Goal: Information Seeking & Learning: Compare options

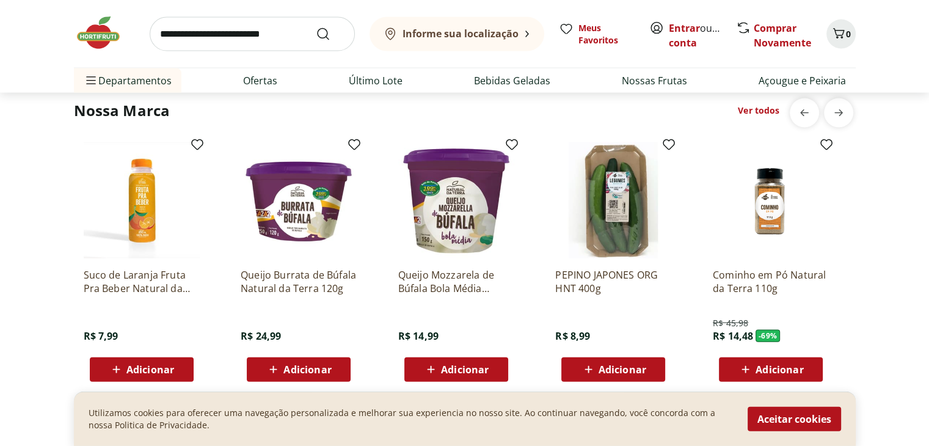
scroll to position [2382, 0]
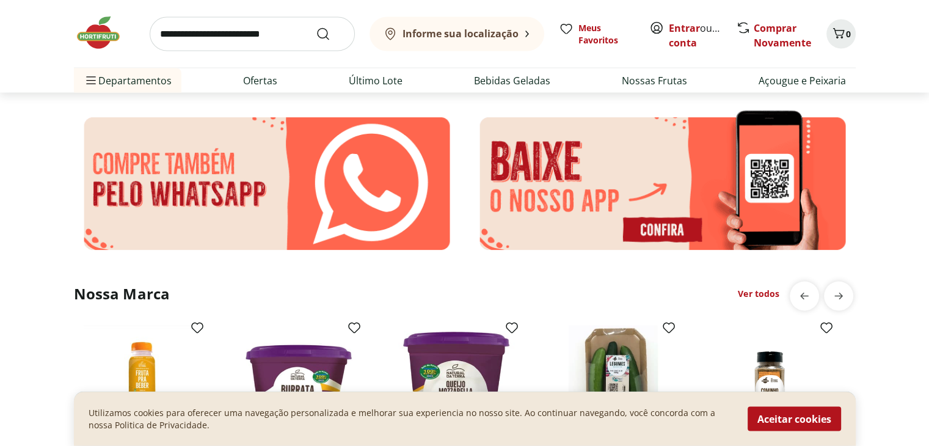
click at [344, 170] on img at bounding box center [267, 183] width 386 height 151
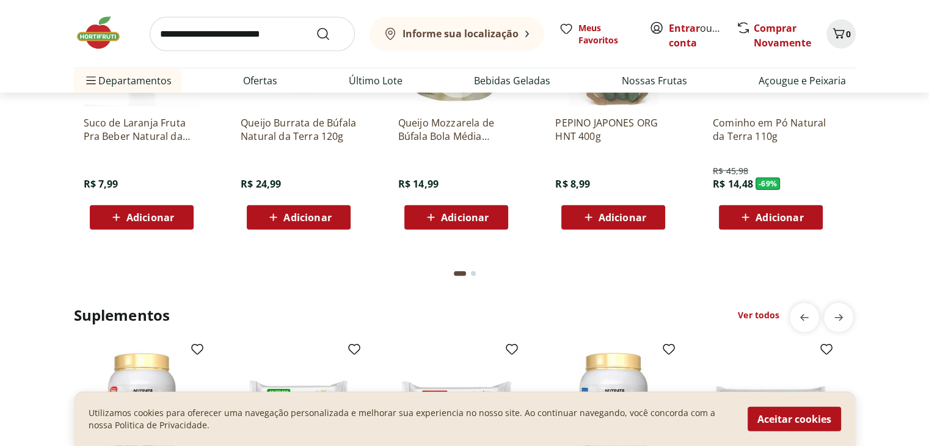
scroll to position [2565, 0]
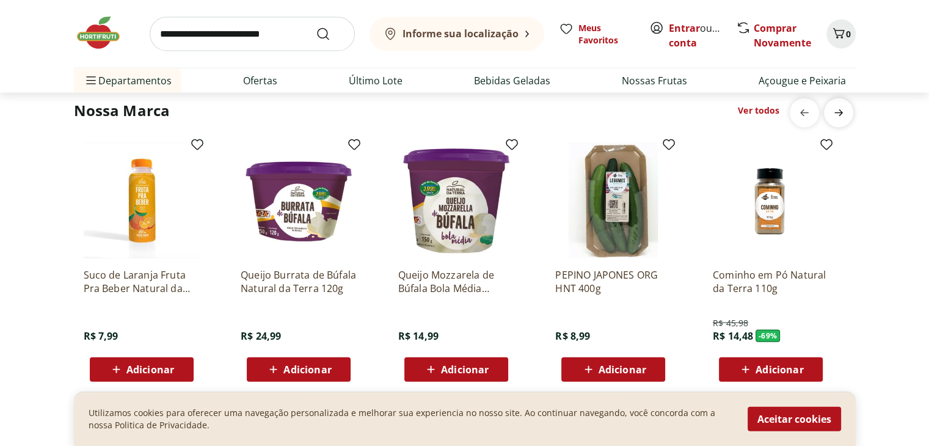
click at [836, 109] on icon "next" at bounding box center [838, 113] width 15 height 15
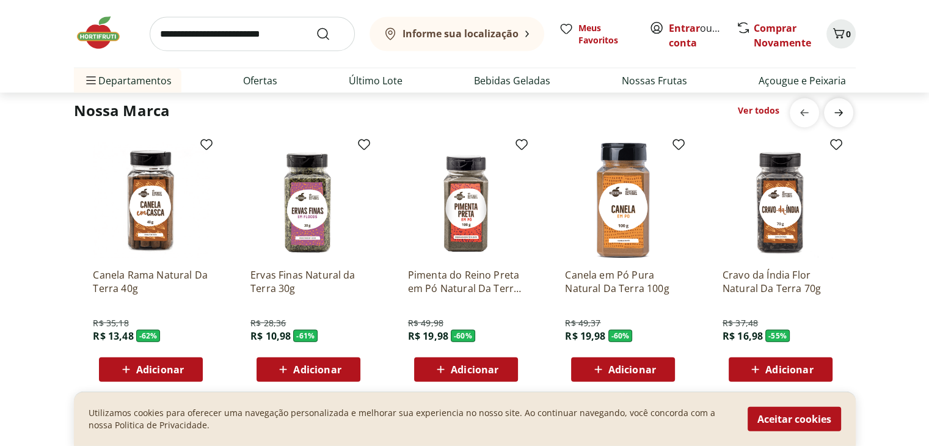
scroll to position [0, 787]
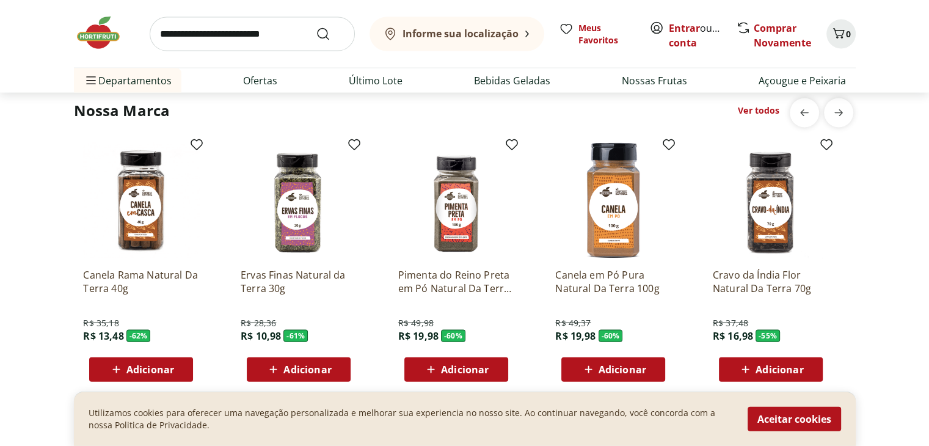
click at [831, 97] on section "Nossa Marca Ver todos Suco de Laranja Fruta Pra Beber Natural da Terra 250ml R$…" at bounding box center [464, 269] width 929 height 357
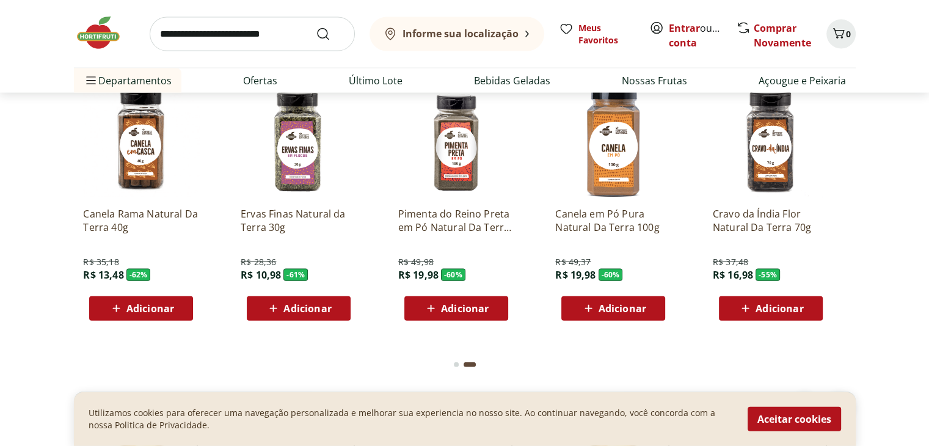
scroll to position [2260, 0]
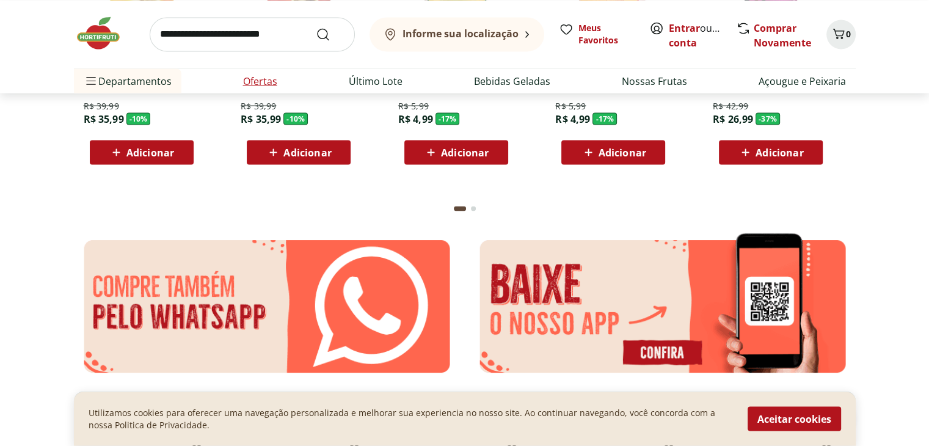
click at [263, 80] on link "Ofertas" at bounding box center [260, 80] width 34 height 15
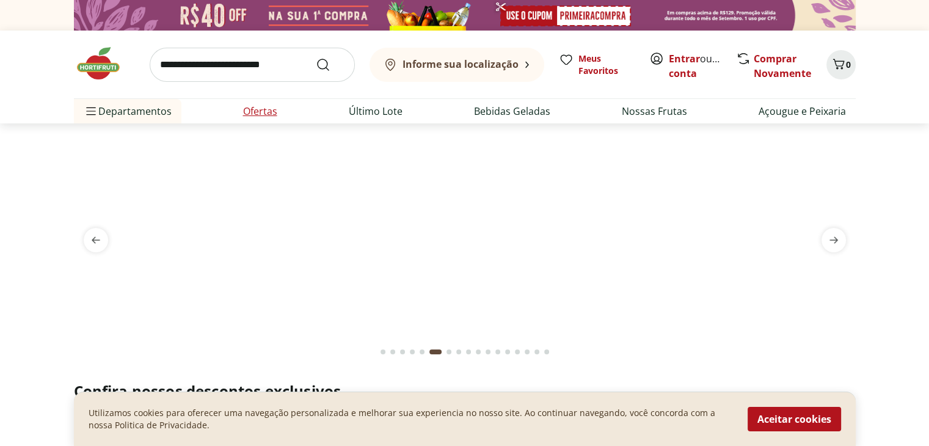
select select "**********"
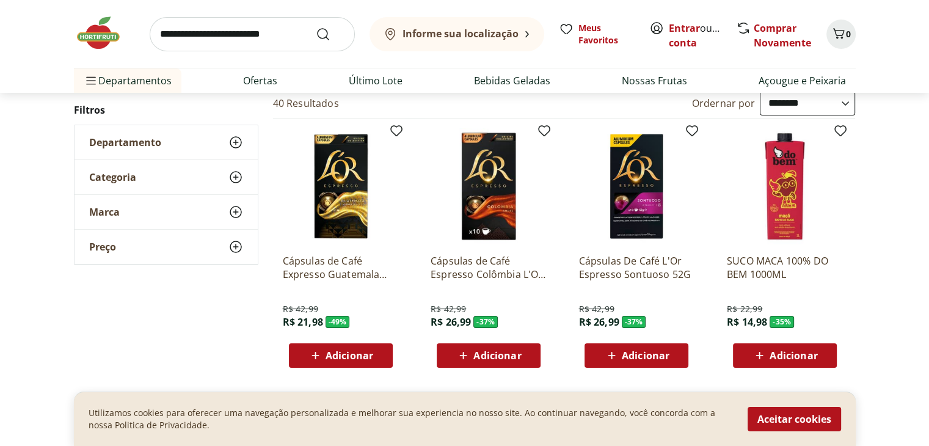
scroll to position [61, 0]
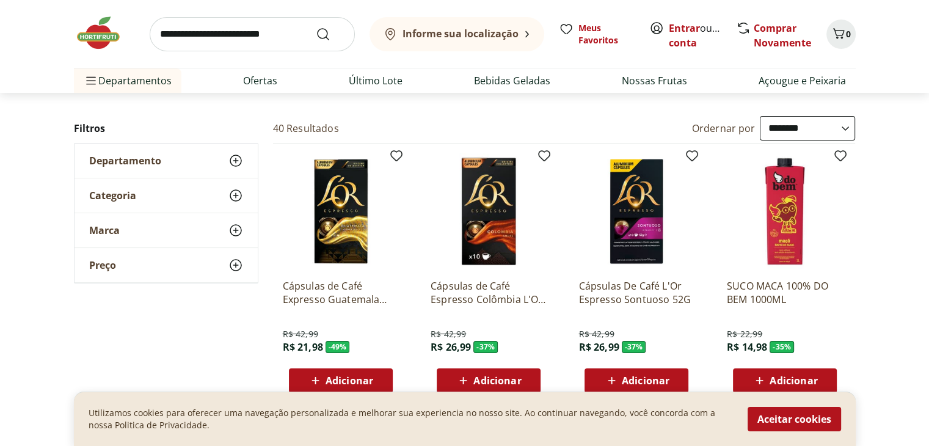
click at [240, 162] on use at bounding box center [235, 160] width 15 height 15
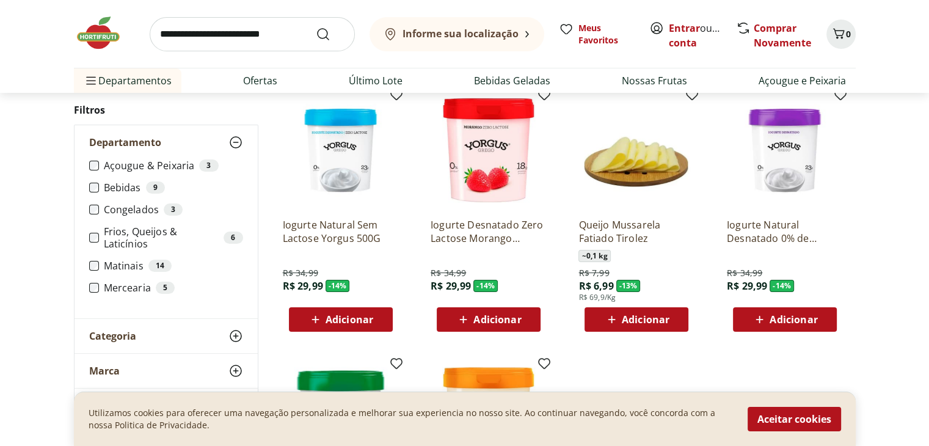
scroll to position [122, 0]
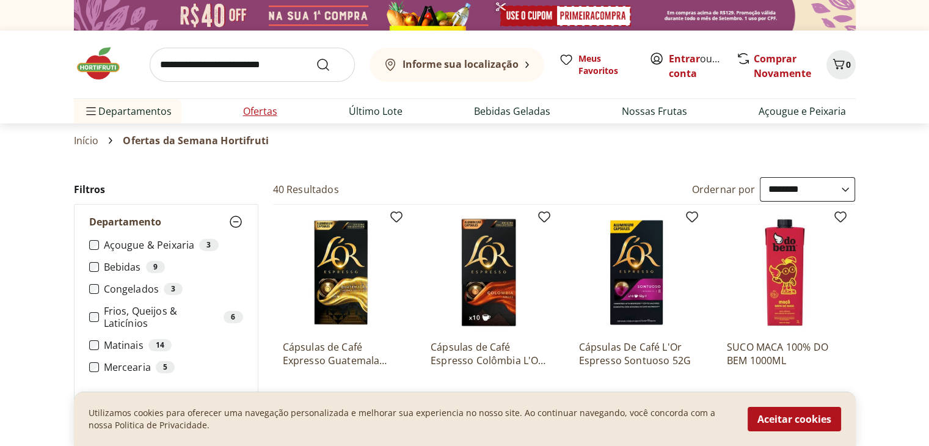
click at [265, 108] on link "Ofertas" at bounding box center [260, 111] width 34 height 15
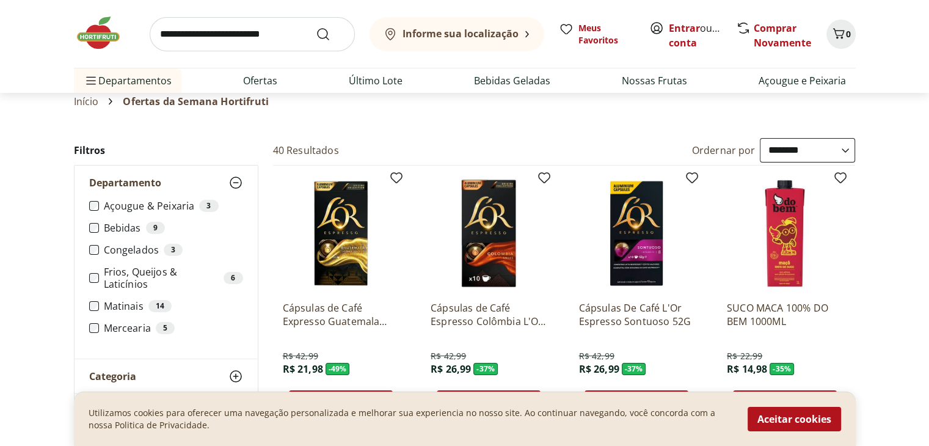
scroll to position [61, 0]
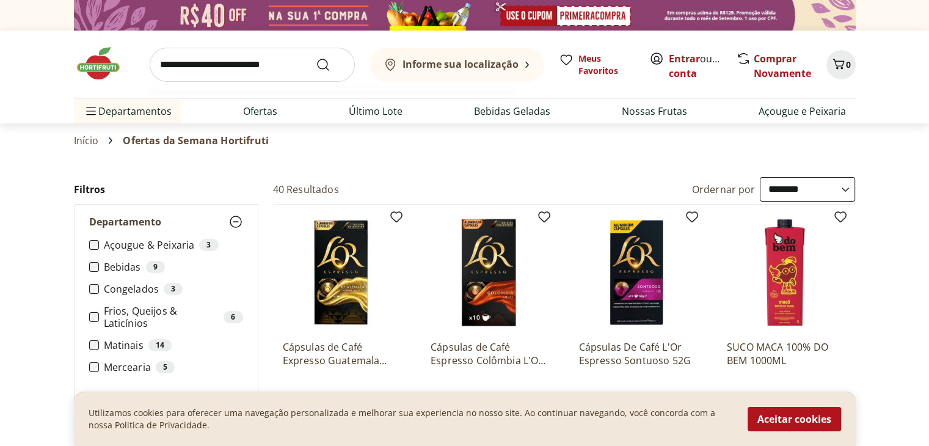
click at [231, 62] on input "search" at bounding box center [252, 65] width 205 height 34
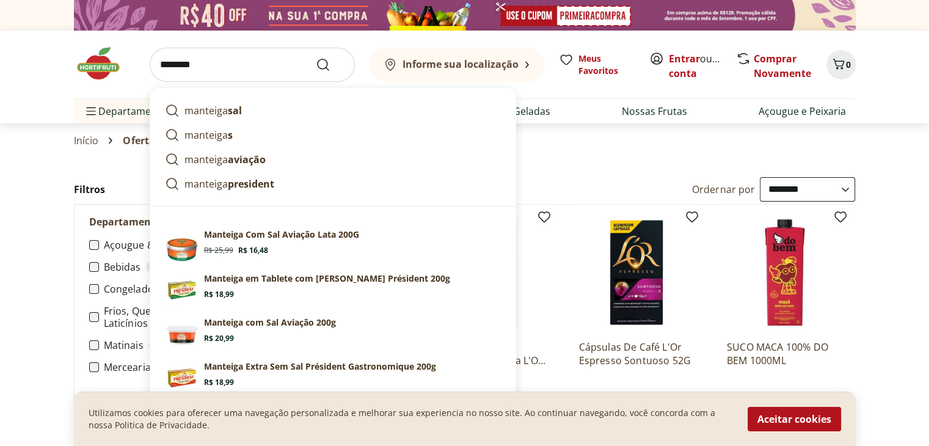
type input "********"
click at [316, 57] on button "Submit Search" at bounding box center [330, 64] width 29 height 15
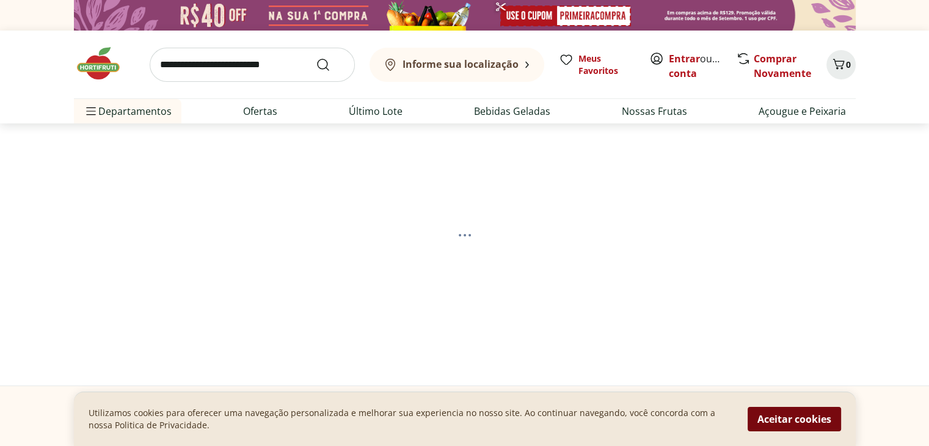
click at [804, 420] on button "Aceitar cookies" at bounding box center [794, 419] width 93 height 24
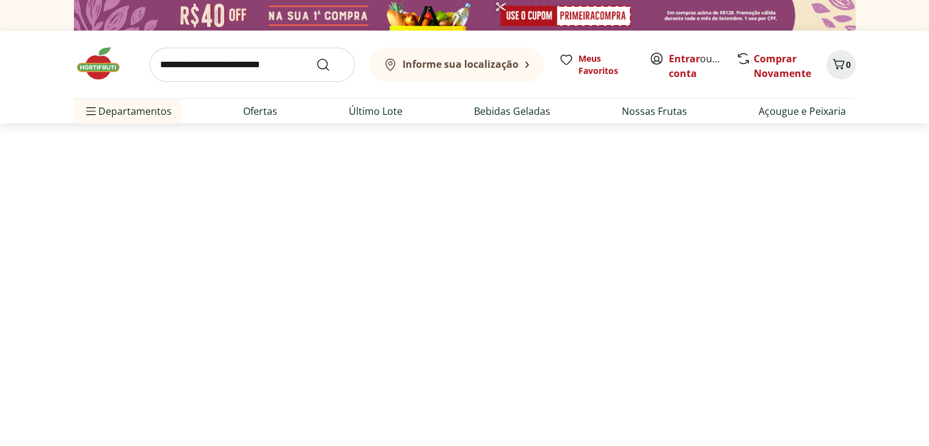
scroll to position [122, 0]
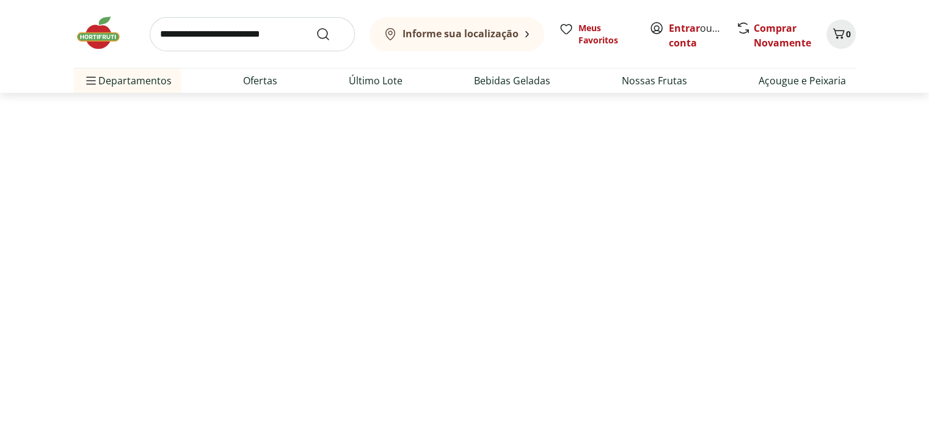
select select "**********"
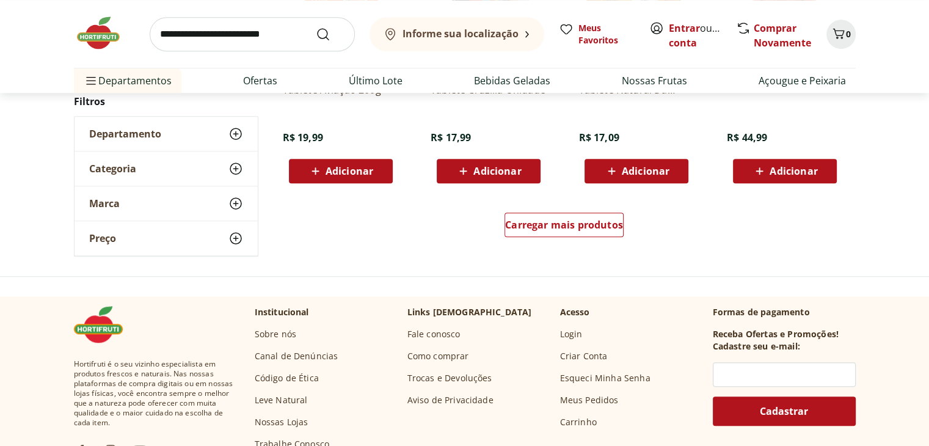
scroll to position [855, 0]
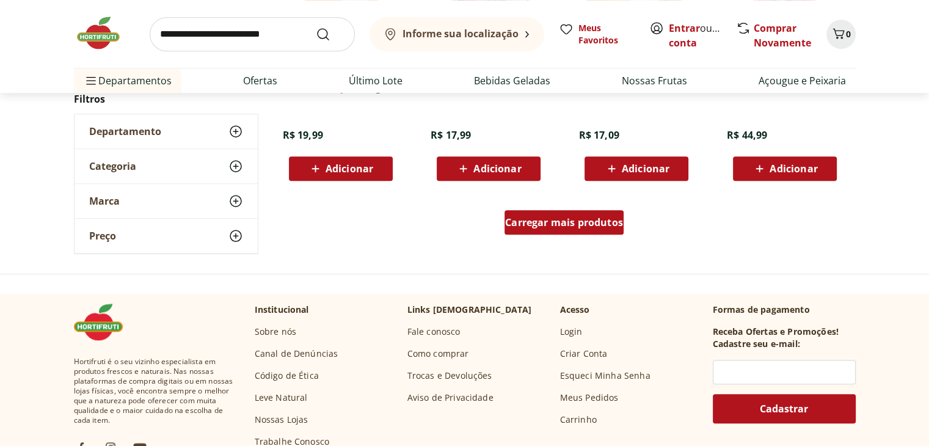
click at [586, 211] on div "Carregar mais produtos" at bounding box center [563, 222] width 119 height 24
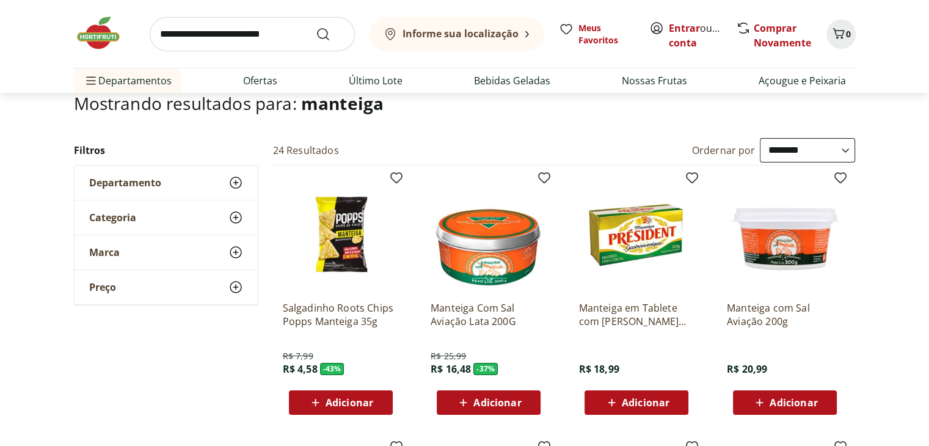
scroll to position [0, 0]
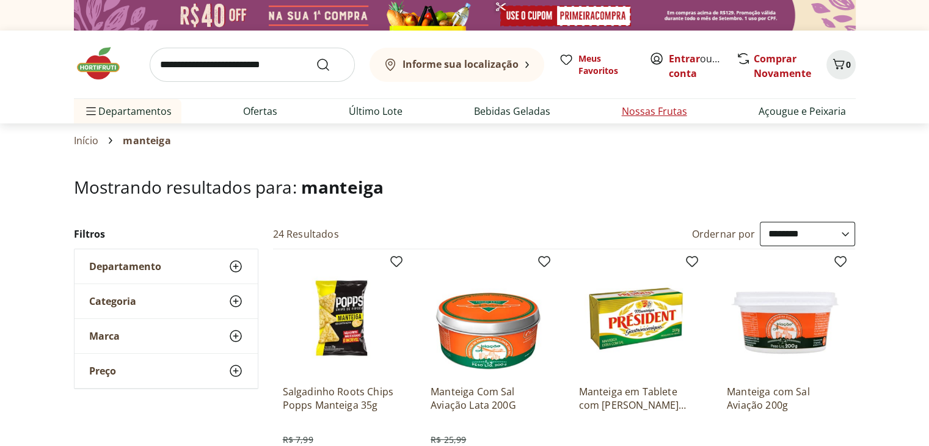
click at [661, 105] on link "Nossas Frutas" at bounding box center [654, 111] width 65 height 15
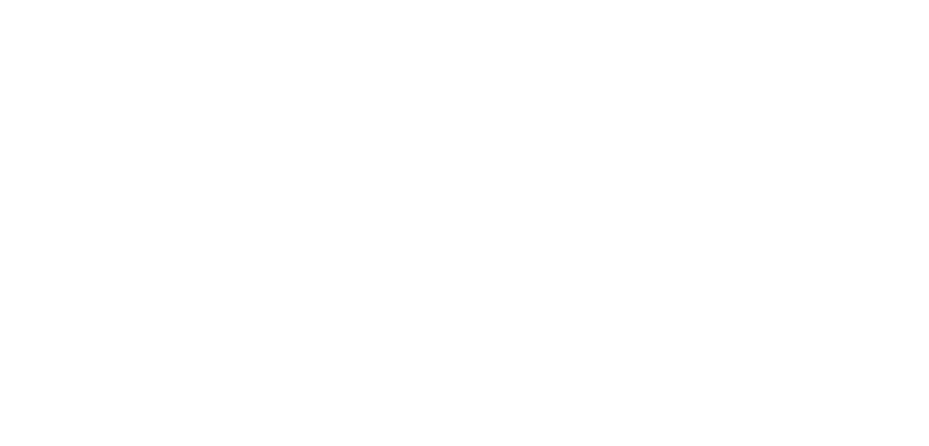
select select "**********"
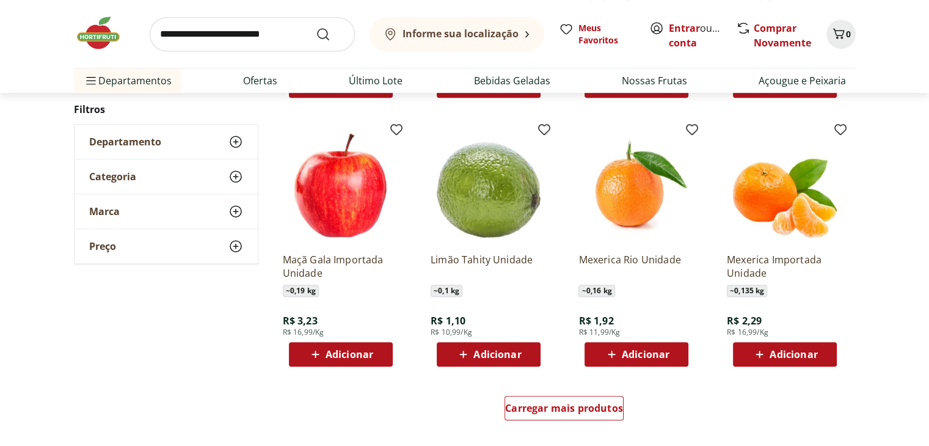
scroll to position [672, 0]
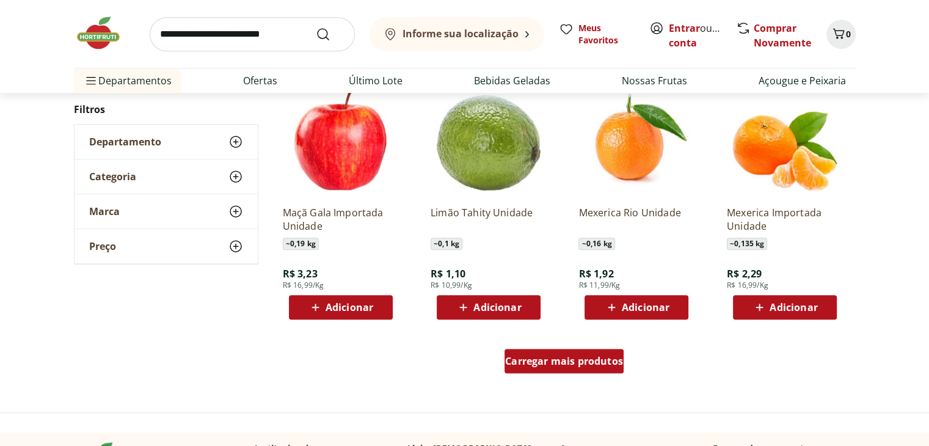
click at [572, 360] on span "Carregar mais produtos" at bounding box center [564, 361] width 118 height 10
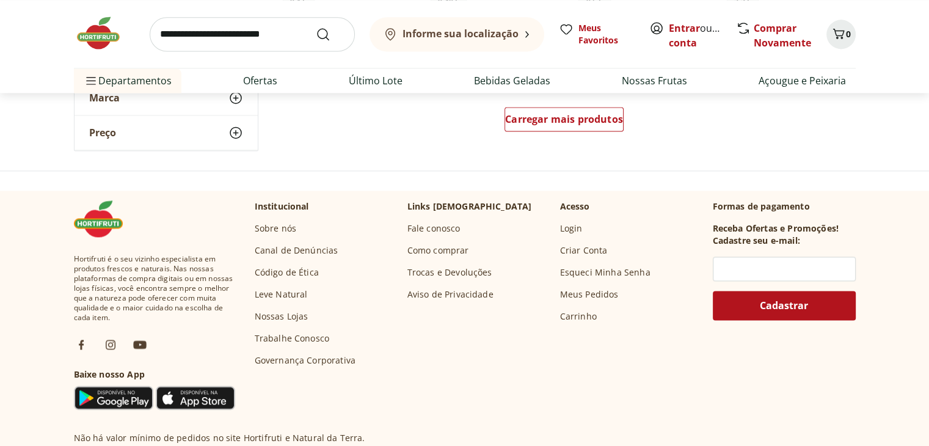
scroll to position [1527, 0]
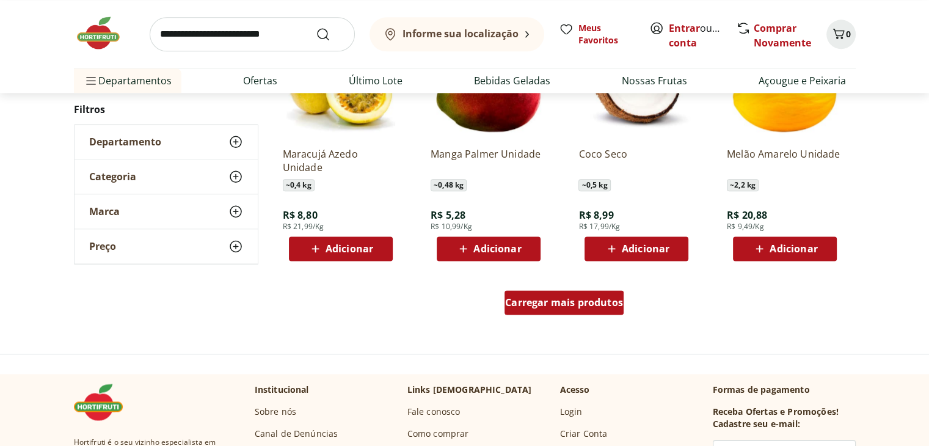
click at [585, 303] on span "Carregar mais produtos" at bounding box center [564, 302] width 118 height 10
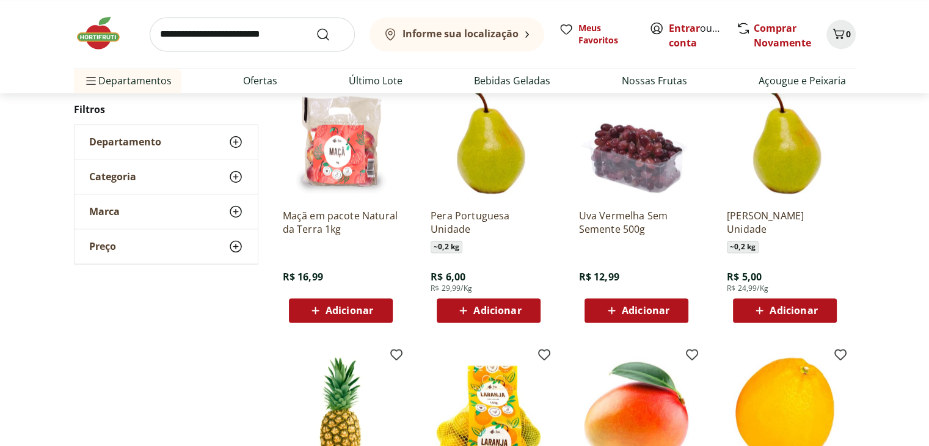
scroll to position [1954, 0]
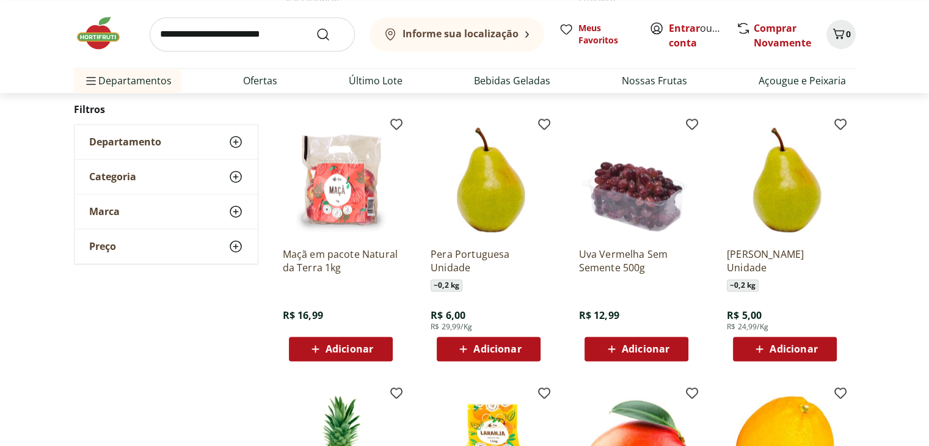
click at [192, 40] on input "search" at bounding box center [252, 34] width 205 height 34
type input "******"
click at [316, 27] on button "Submit Search" at bounding box center [330, 34] width 29 height 15
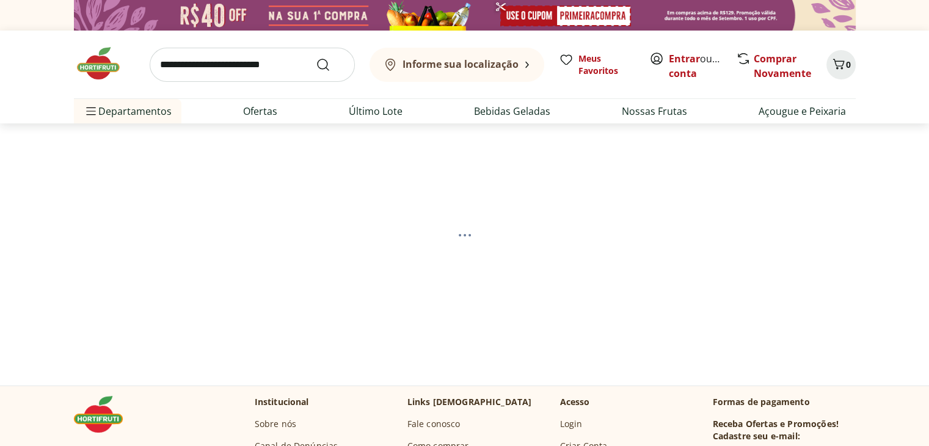
select select "**********"
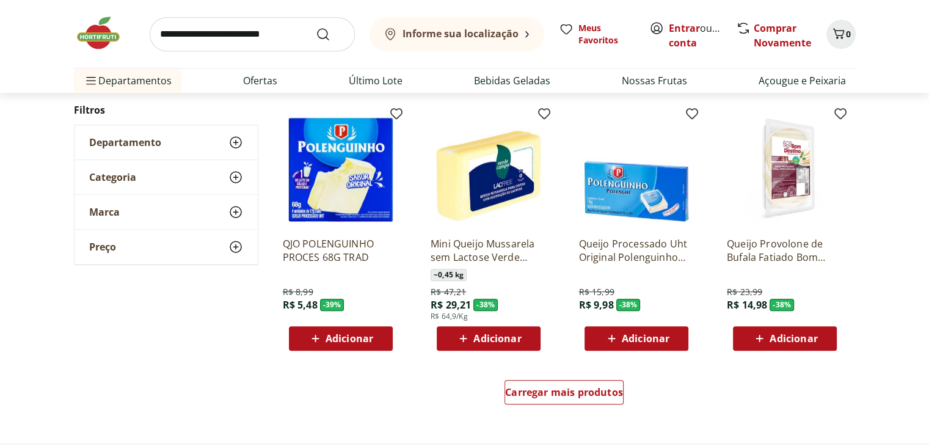
scroll to position [855, 0]
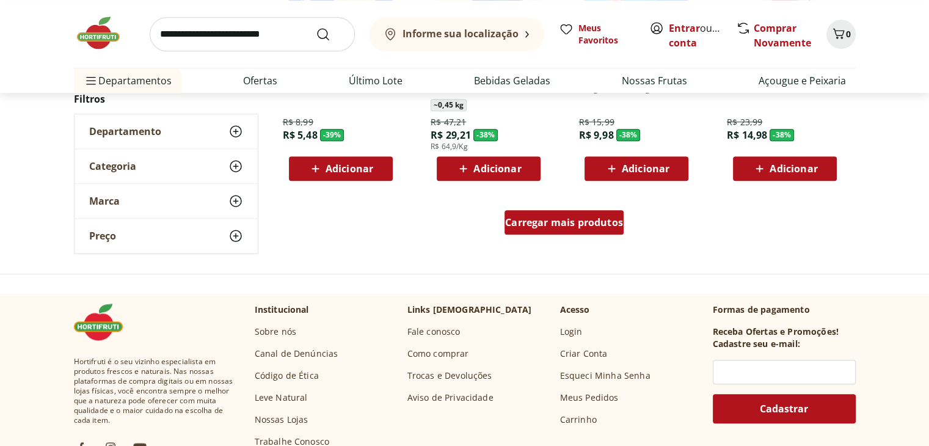
click at [600, 221] on span "Carregar mais produtos" at bounding box center [564, 222] width 118 height 10
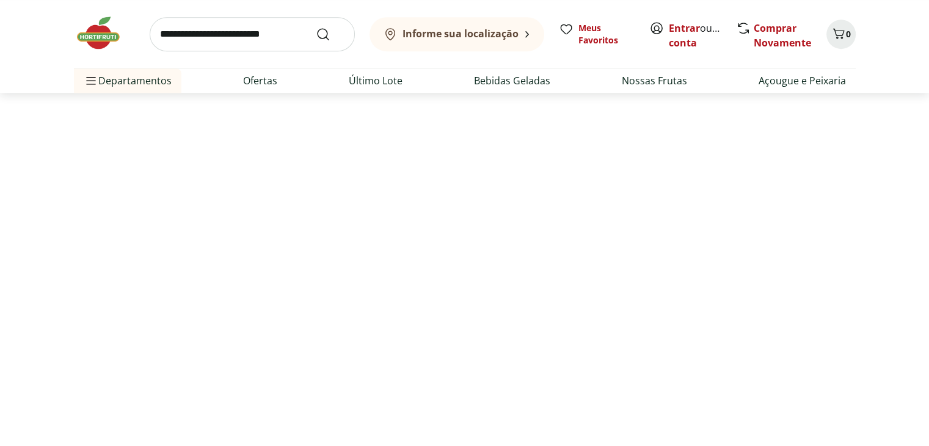
select select "**********"
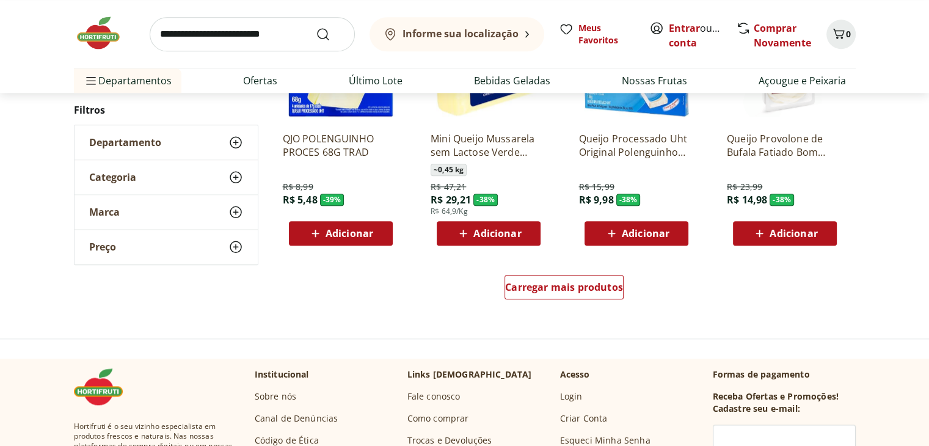
scroll to position [1405, 0]
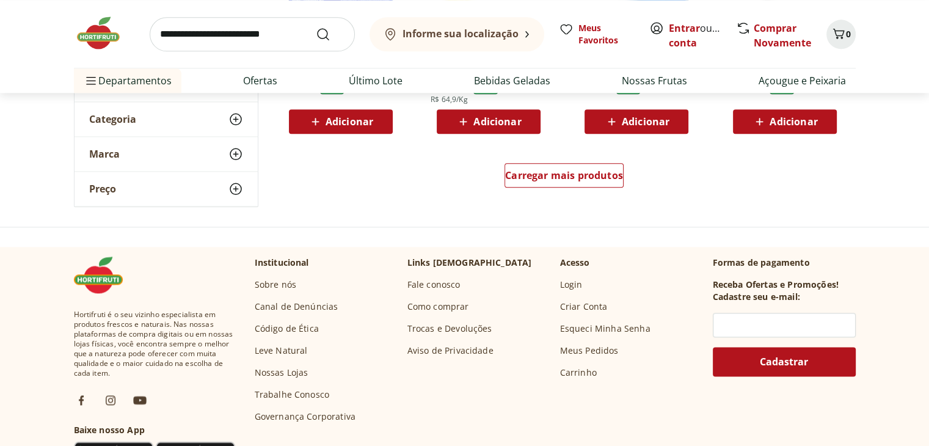
click at [579, 159] on div "Carregar mais produtos" at bounding box center [564, 177] width 592 height 59
click at [578, 174] on span "Carregar mais produtos" at bounding box center [564, 175] width 118 height 10
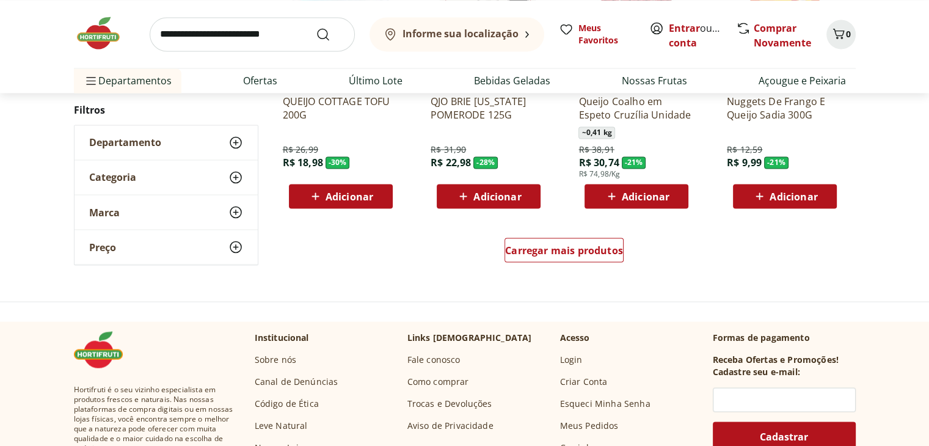
scroll to position [2138, 0]
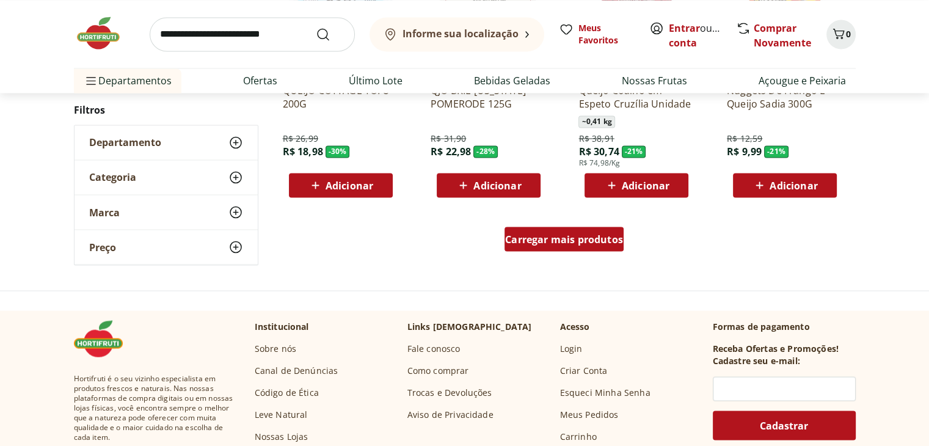
click at [604, 244] on span "Carregar mais produtos" at bounding box center [564, 239] width 118 height 10
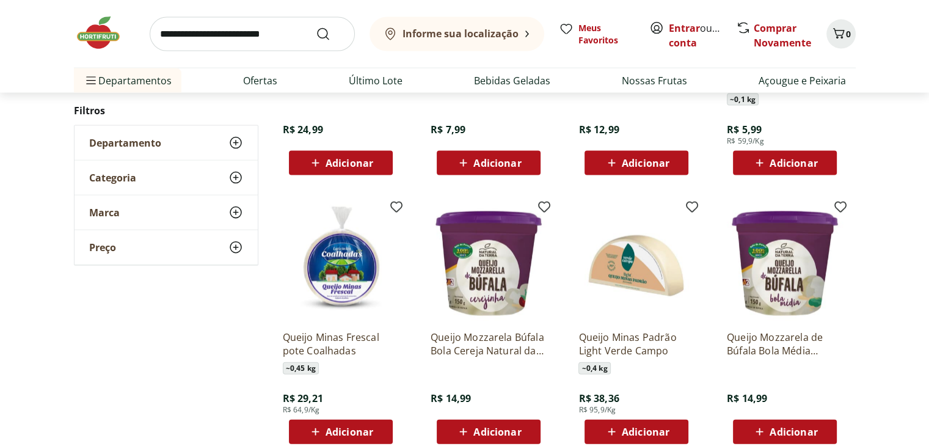
scroll to position [2932, 0]
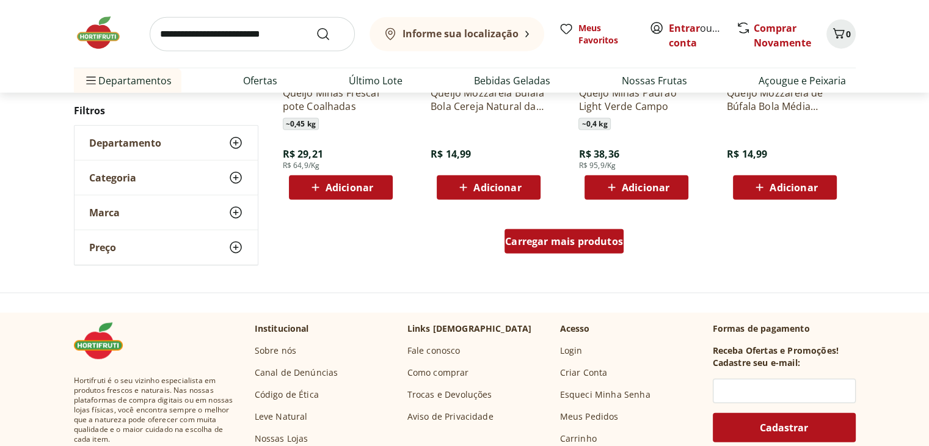
click at [584, 240] on span "Carregar mais produtos" at bounding box center [564, 241] width 118 height 10
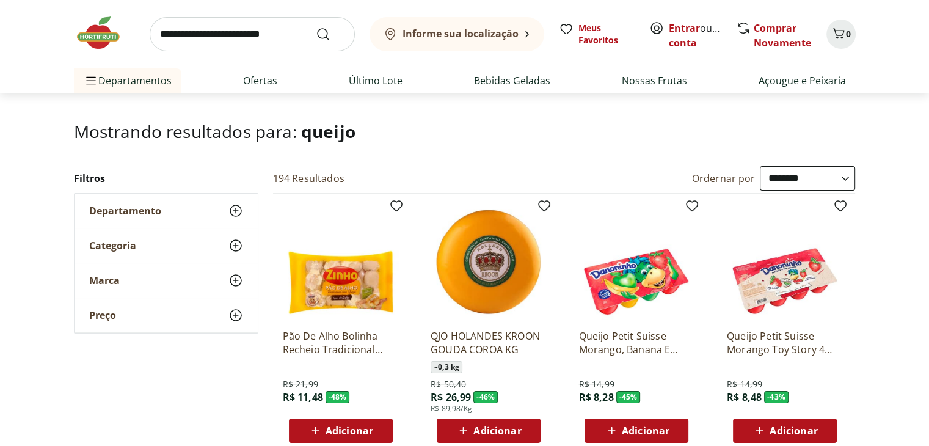
scroll to position [0, 0]
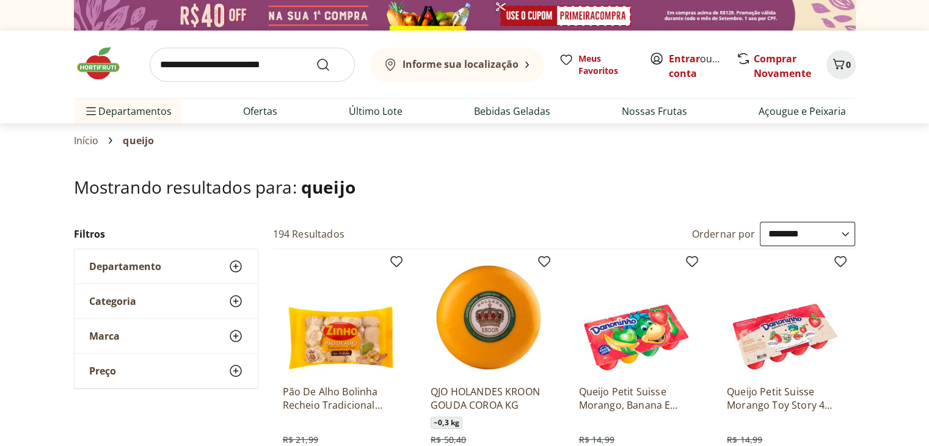
click at [208, 57] on input "search" at bounding box center [252, 65] width 205 height 34
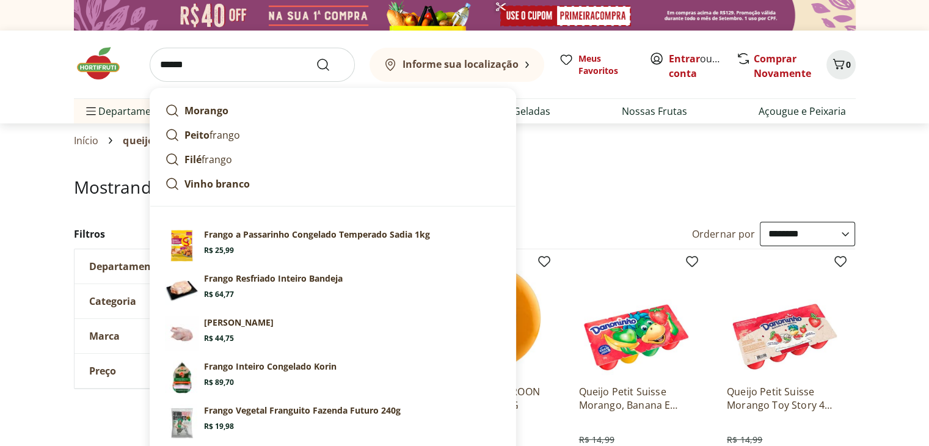
type input "******"
click at [316, 57] on button "Submit Search" at bounding box center [330, 64] width 29 height 15
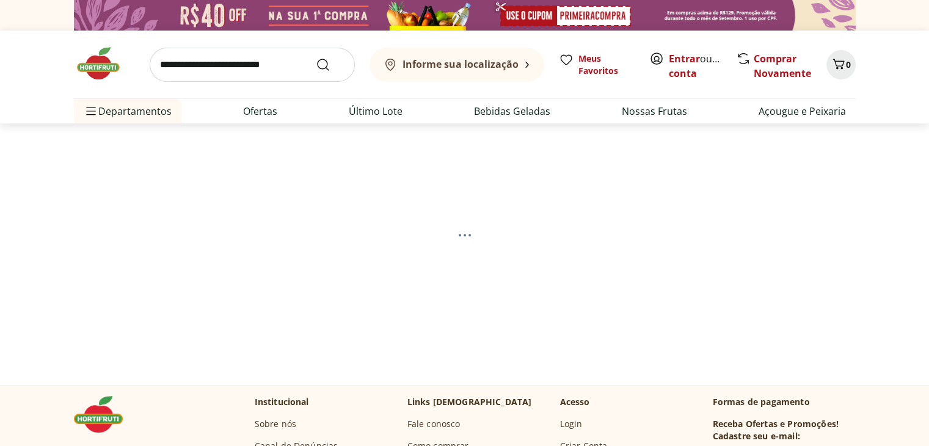
select select "**********"
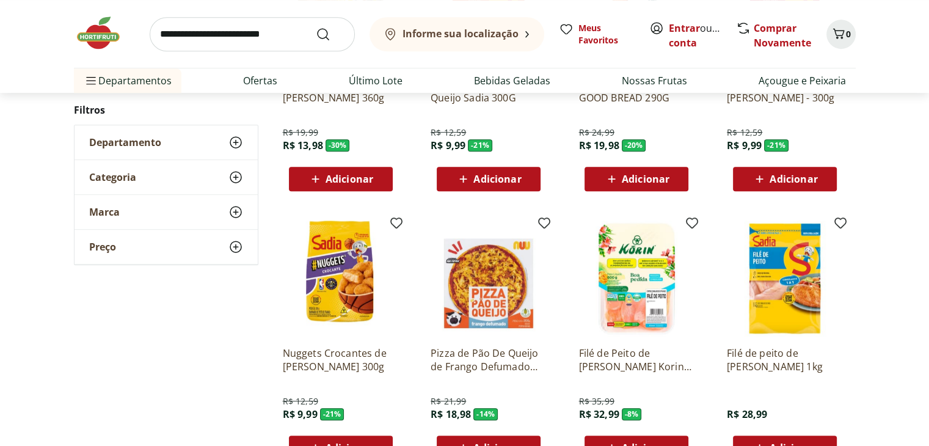
scroll to position [550, 0]
